Goal: Feedback & Contribution: Leave review/rating

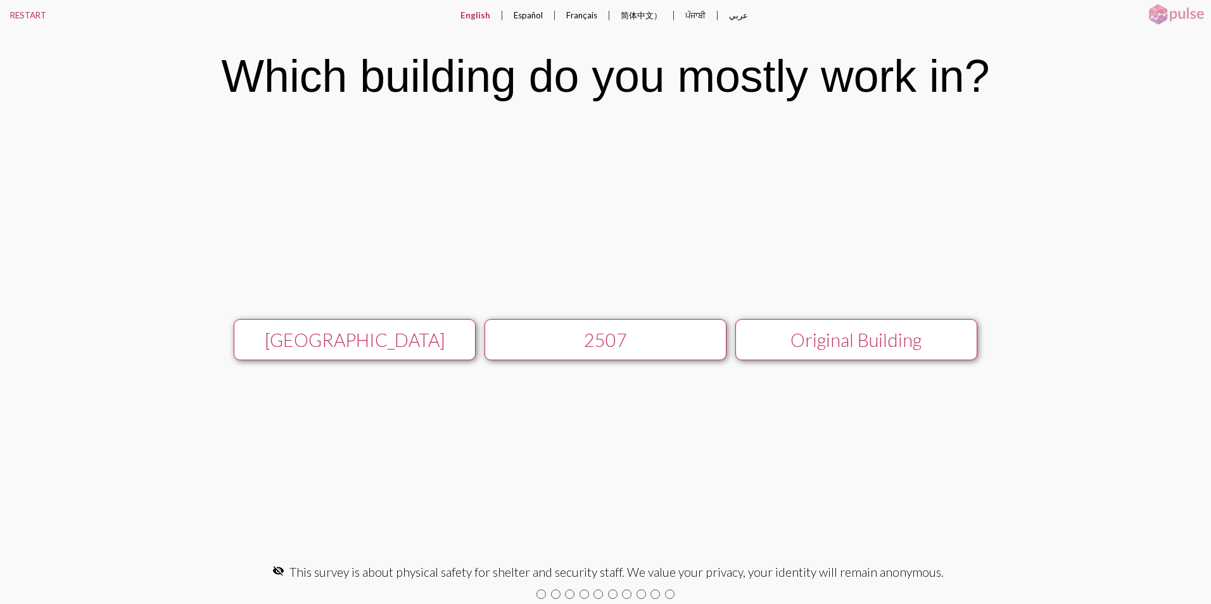
click at [390, 342] on div "[GEOGRAPHIC_DATA]" at bounding box center [354, 340] width 216 height 22
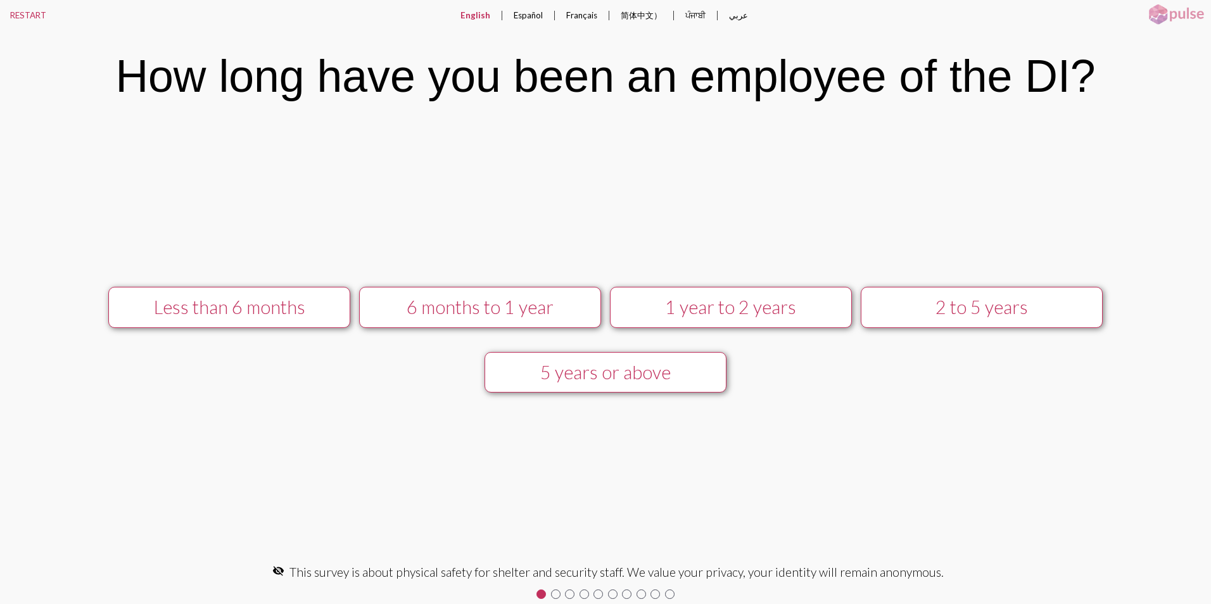
click at [488, 308] on div "6 months to 1 year" at bounding box center [480, 307] width 216 height 22
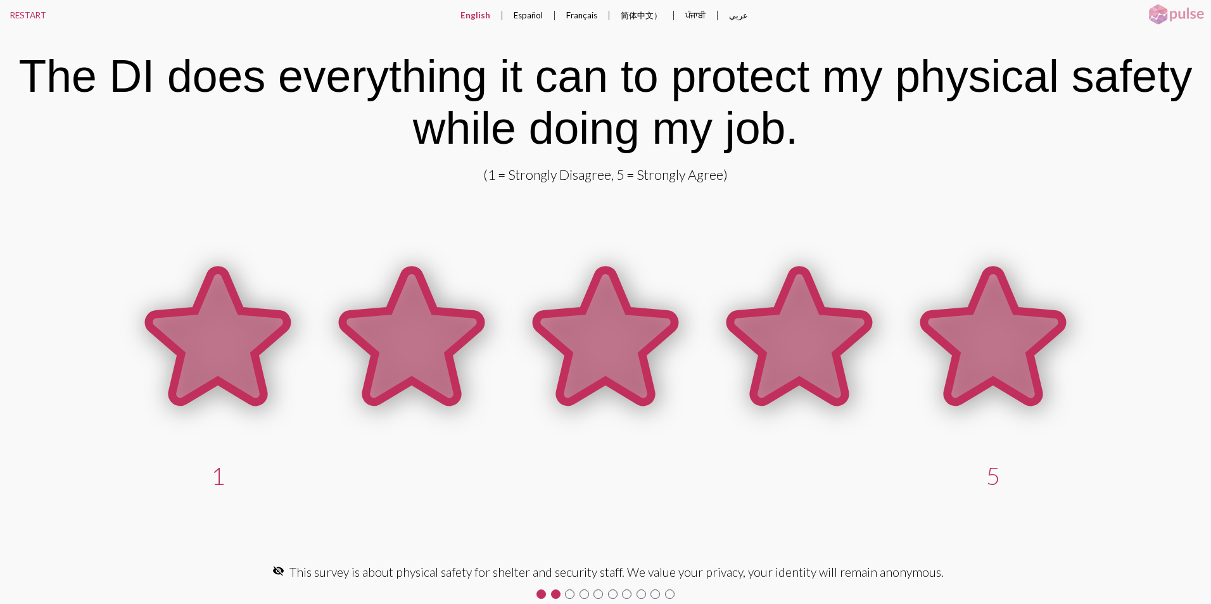
click at [995, 336] on icon at bounding box center [993, 336] width 138 height 132
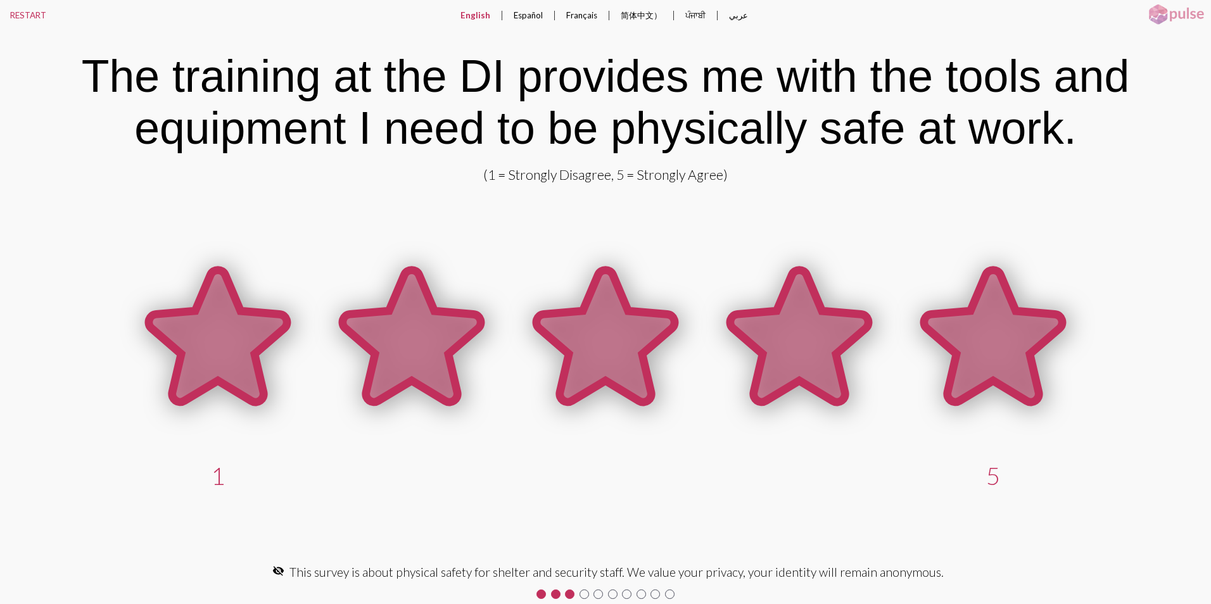
click at [1003, 330] on icon at bounding box center [993, 336] width 138 height 132
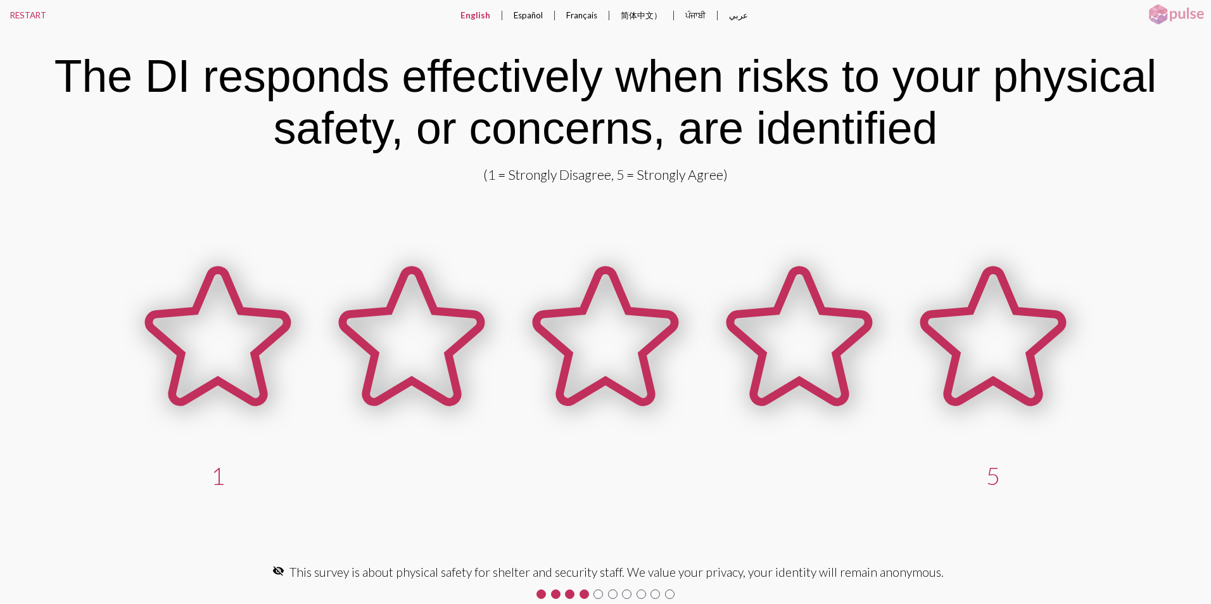
drag, startPoint x: 275, startPoint y: 75, endPoint x: 329, endPoint y: 86, distance: 55.4
click at [329, 86] on div "The DI responds effectively when risks to your physical safety, or concerns, ar…" at bounding box center [605, 102] width 1175 height 104
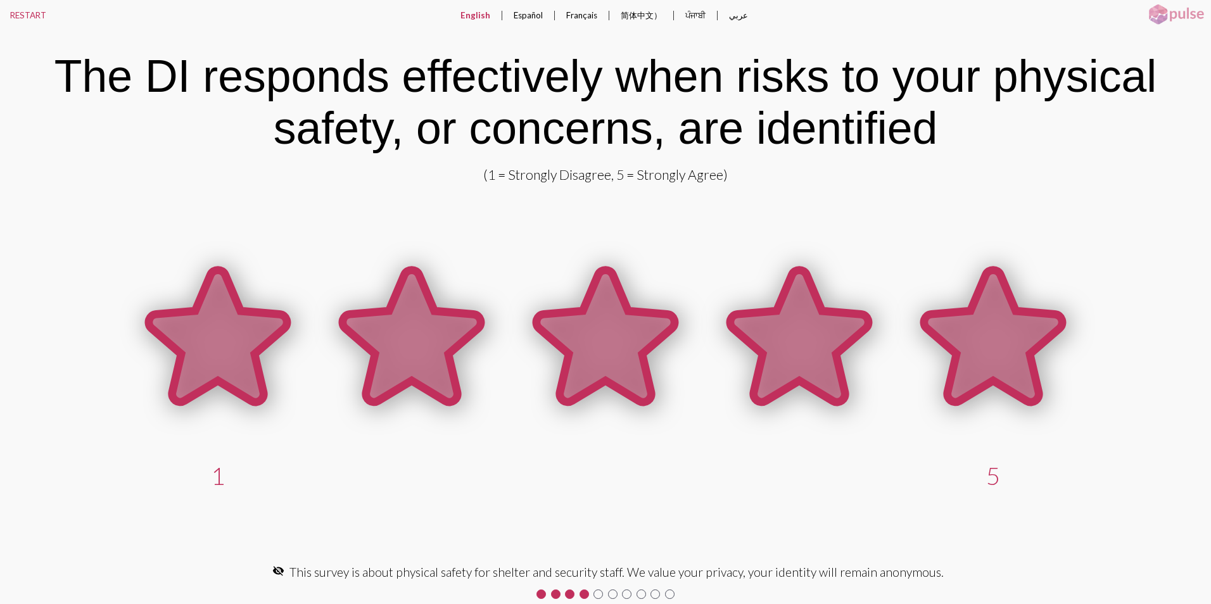
click at [1011, 349] on icon at bounding box center [993, 336] width 138 height 132
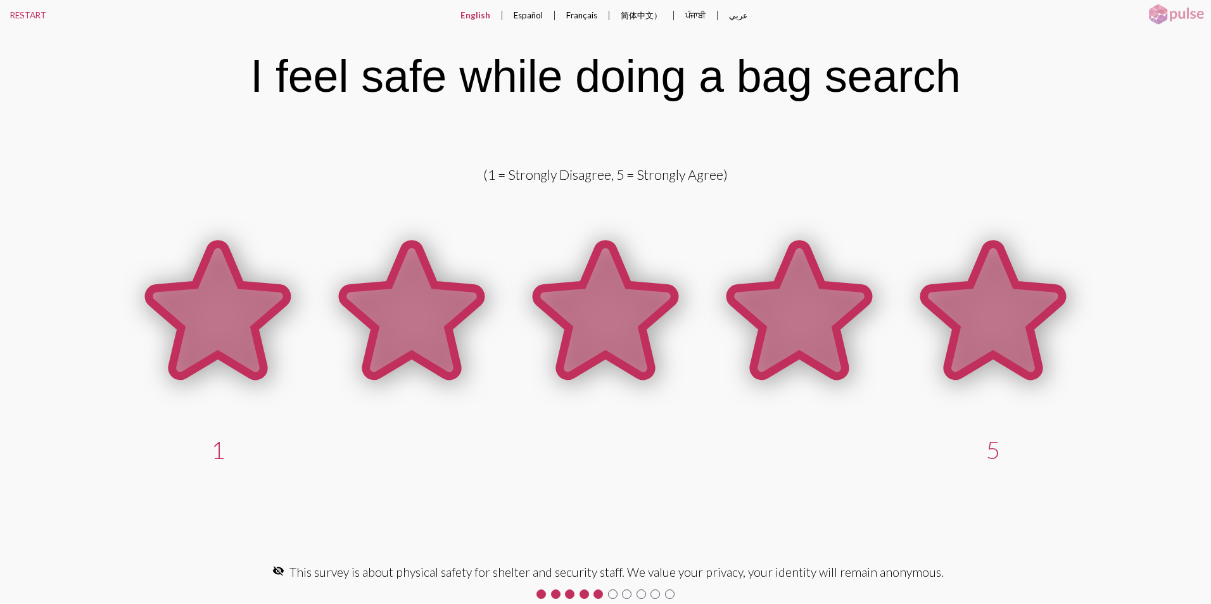
click at [992, 329] on icon at bounding box center [993, 310] width 138 height 132
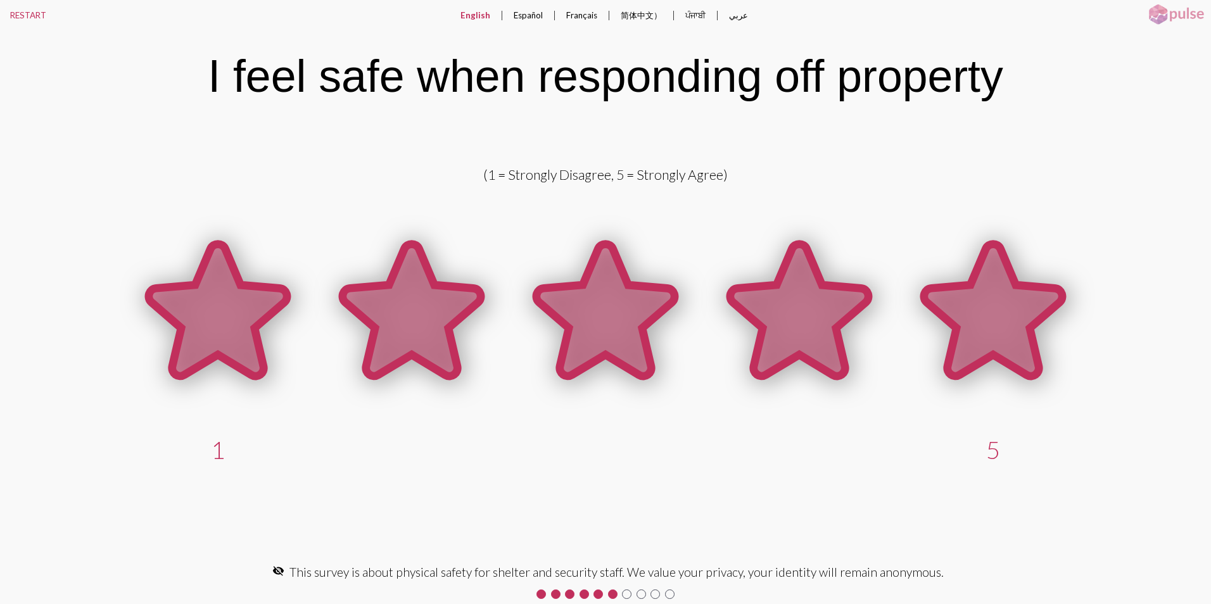
click at [985, 331] on icon at bounding box center [993, 310] width 138 height 132
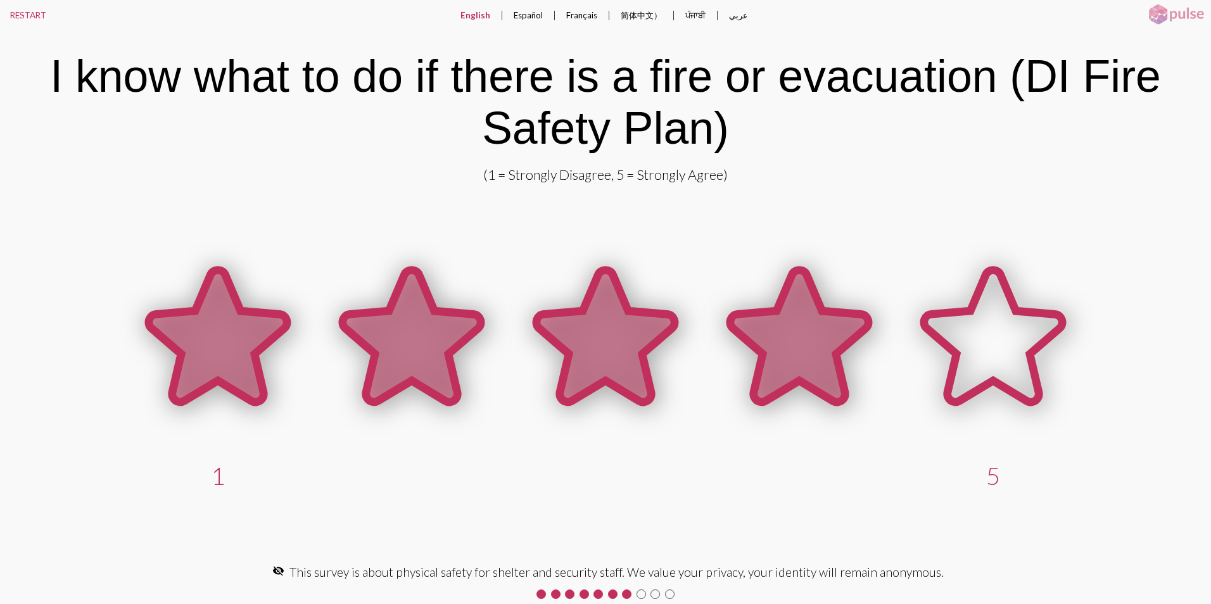
click at [811, 331] on icon at bounding box center [799, 336] width 138 height 132
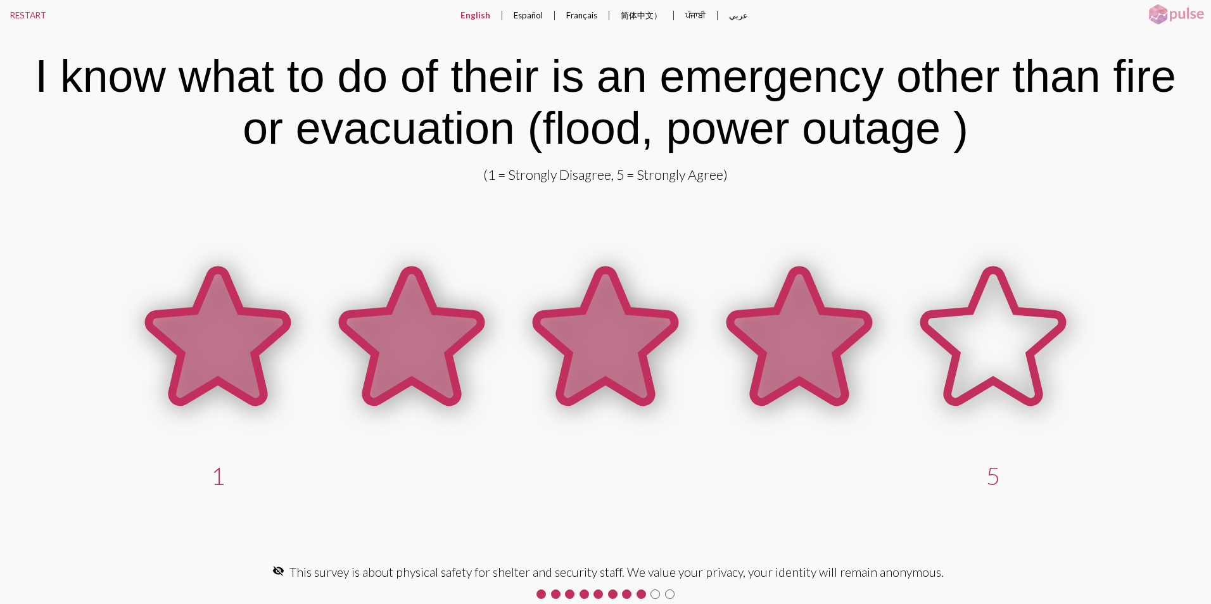
click at [804, 353] on icon at bounding box center [799, 336] width 138 height 132
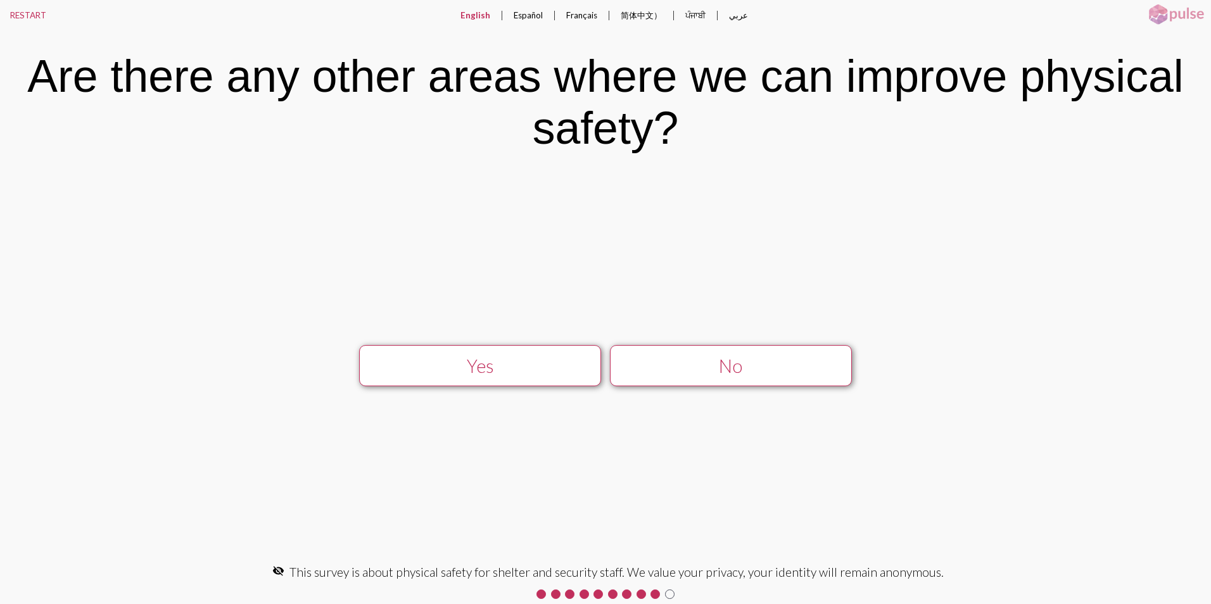
click at [797, 372] on div "No" at bounding box center [731, 366] width 216 height 22
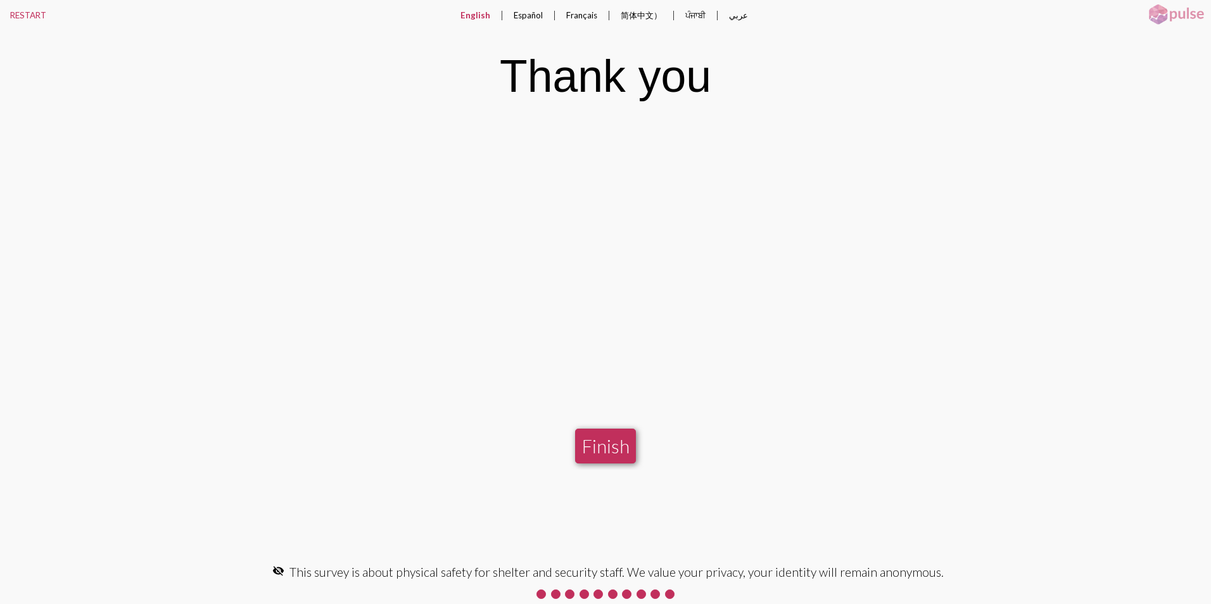
click at [606, 455] on button "Finish" at bounding box center [605, 446] width 61 height 35
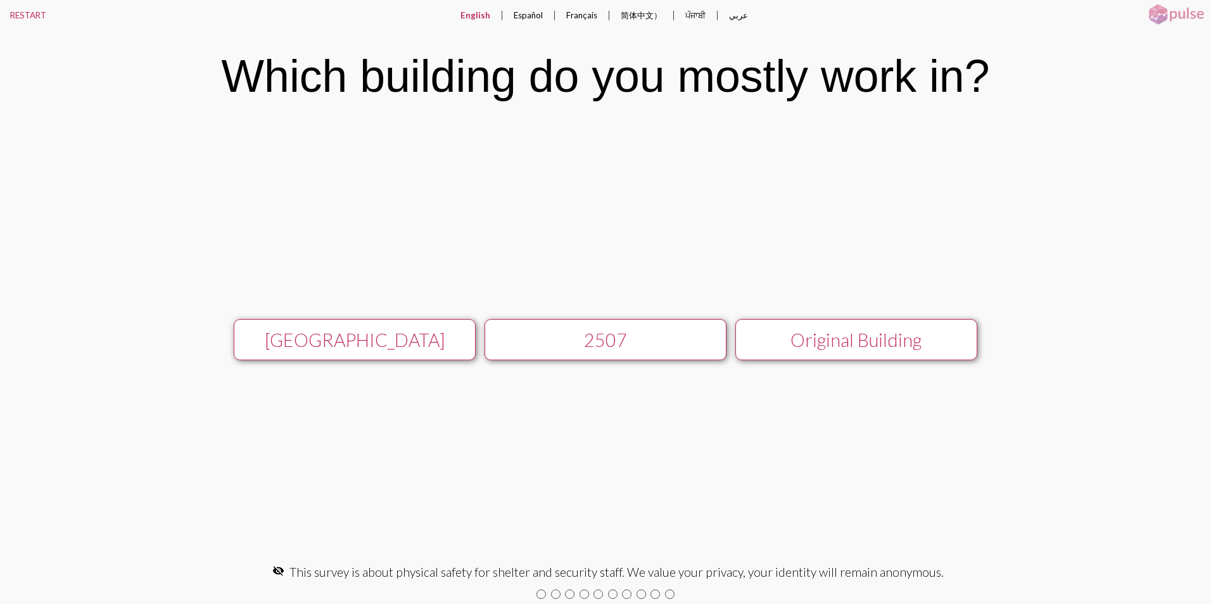
click at [886, 344] on div "Original Building" at bounding box center [856, 340] width 216 height 22
